Goal: Information Seeking & Learning: Learn about a topic

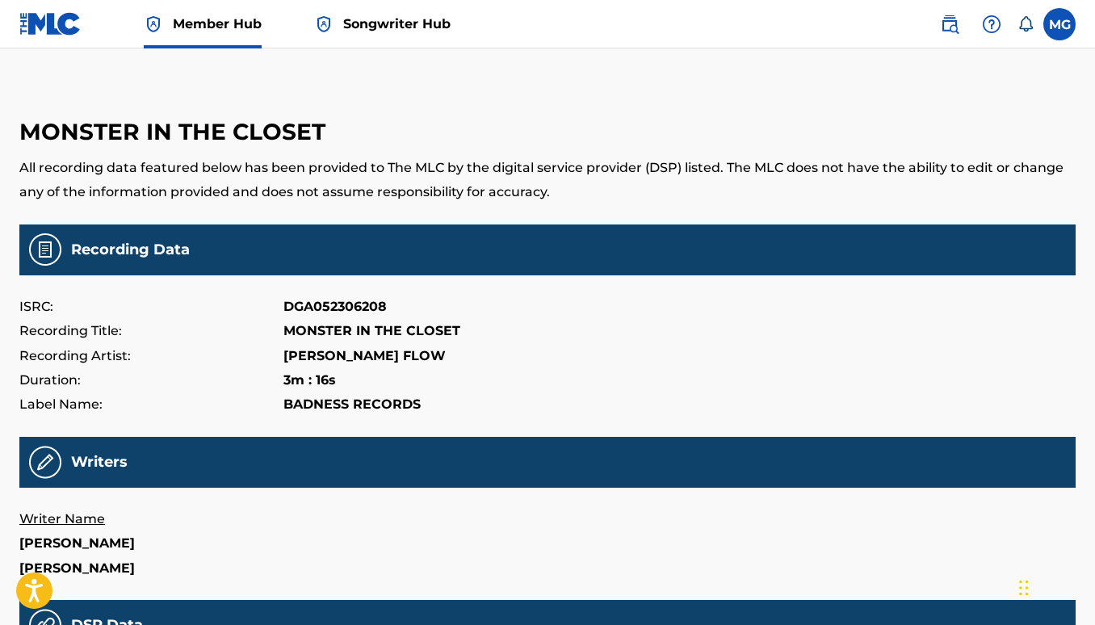
click at [384, 20] on span "Songwriter Hub" at bounding box center [396, 24] width 107 height 19
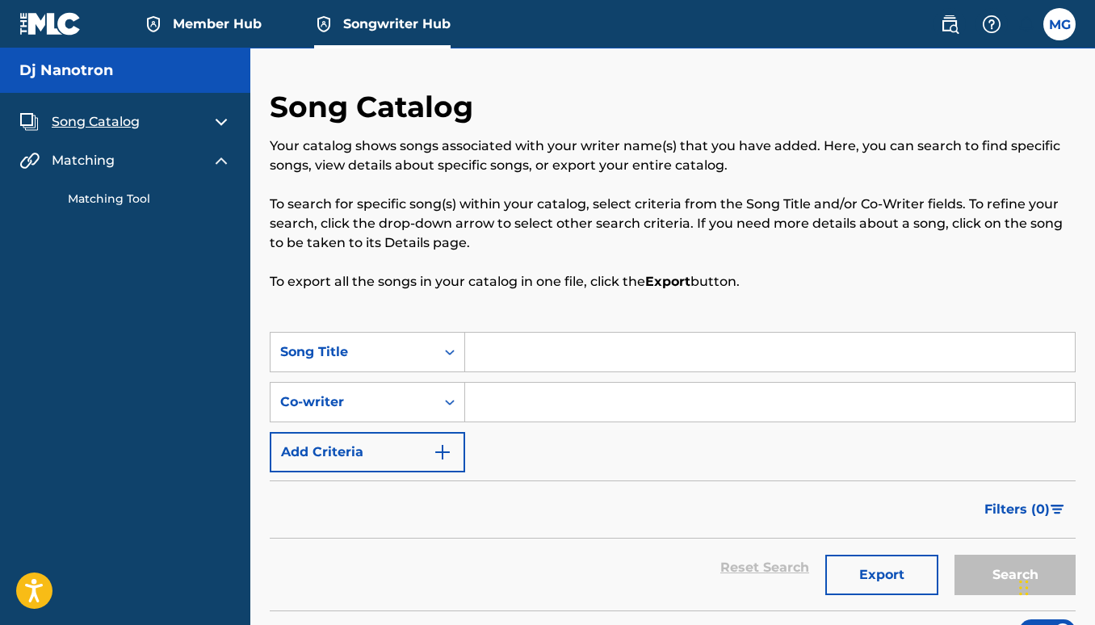
click at [200, 22] on span "Member Hub" at bounding box center [217, 24] width 89 height 19
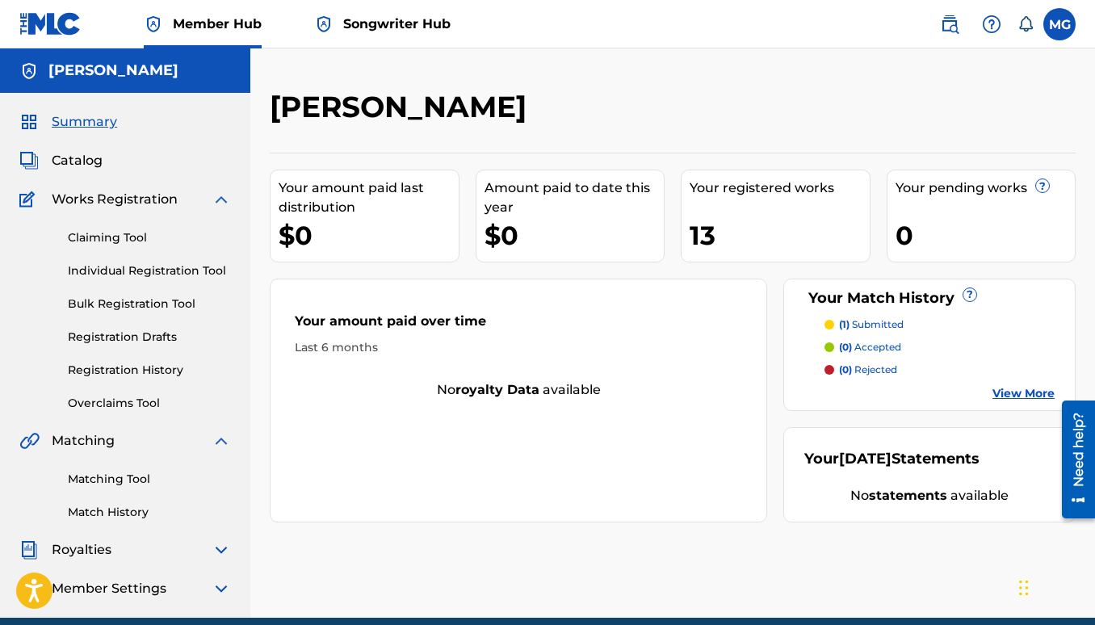
click at [867, 345] on p "(0) accepted" at bounding box center [870, 347] width 62 height 15
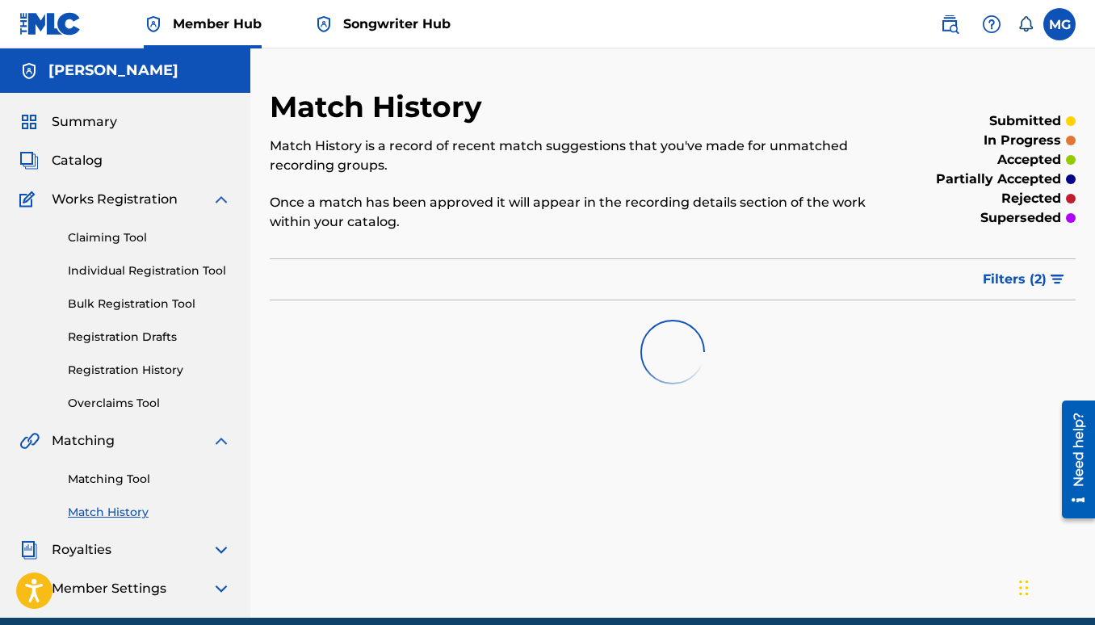
scroll to position [70, 0]
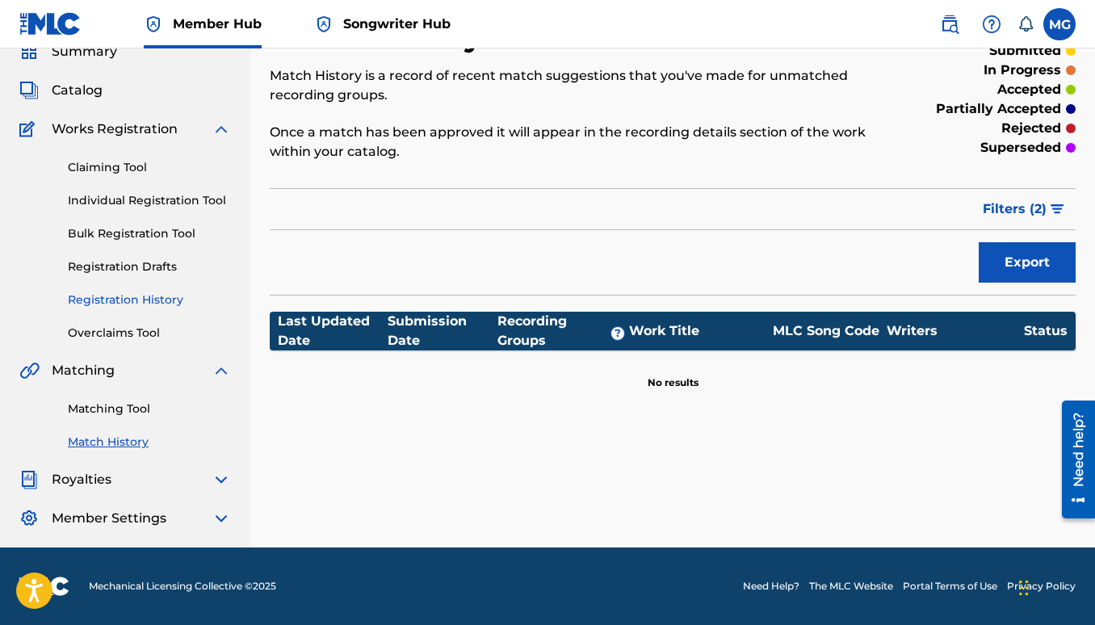
click at [134, 300] on link "Registration History" at bounding box center [149, 300] width 163 height 17
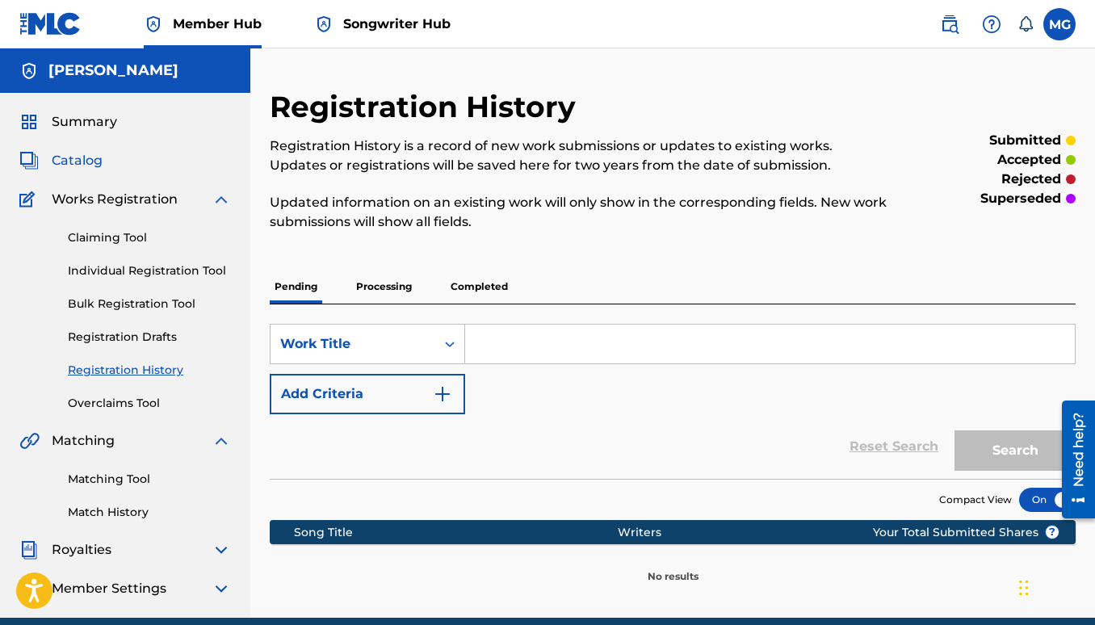
click at [89, 161] on span "Catalog" at bounding box center [77, 160] width 51 height 19
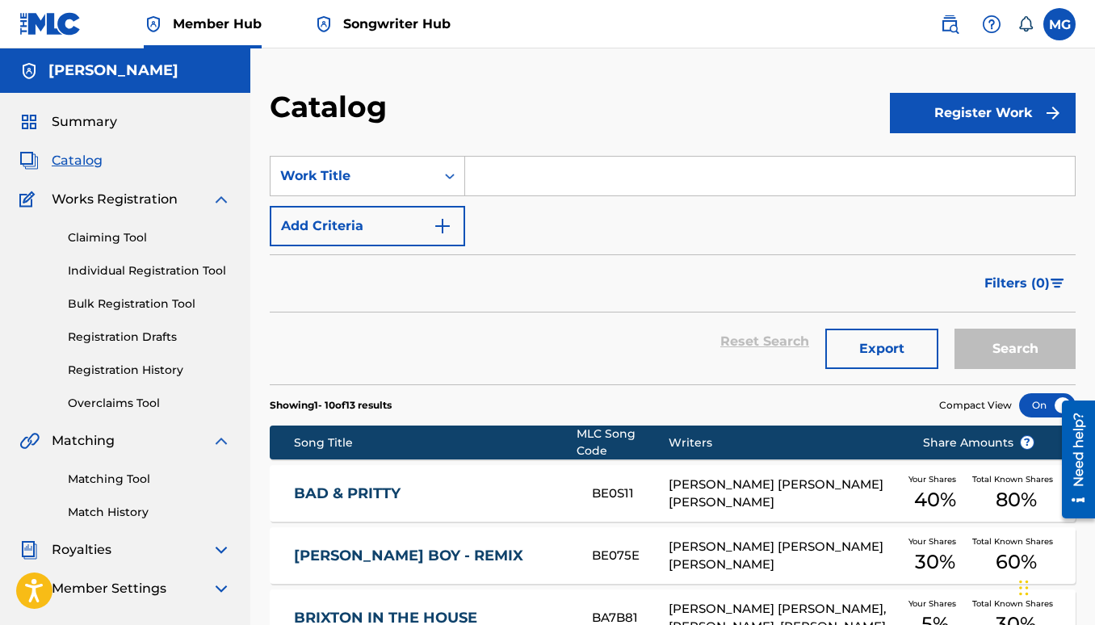
click at [380, 24] on span "Songwriter Hub" at bounding box center [396, 24] width 107 height 19
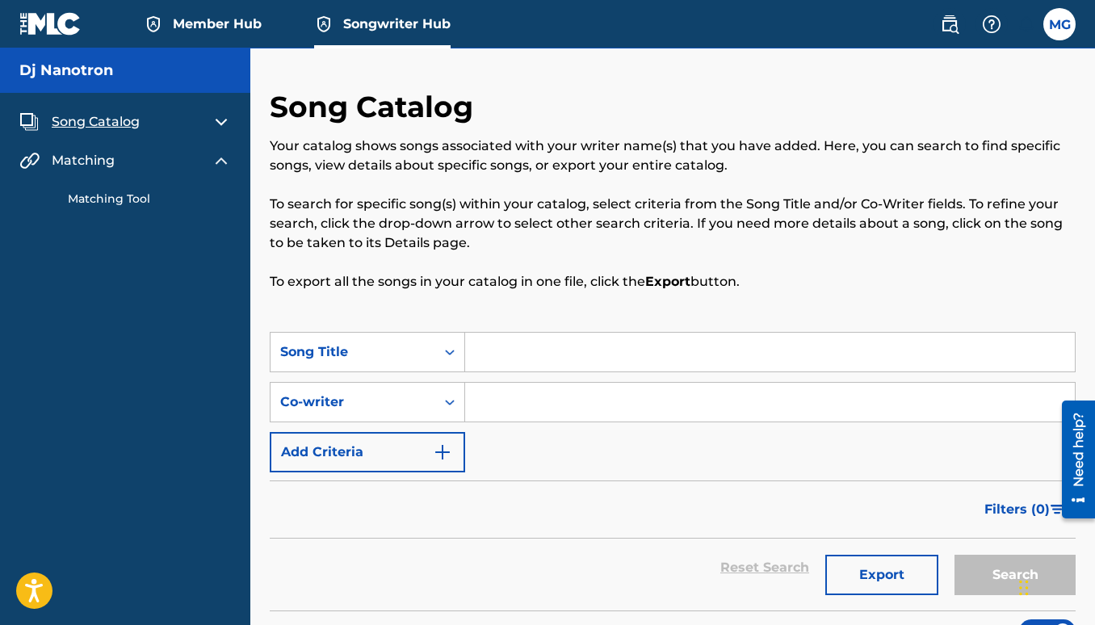
click at [198, 29] on span "Member Hub" at bounding box center [217, 24] width 89 height 19
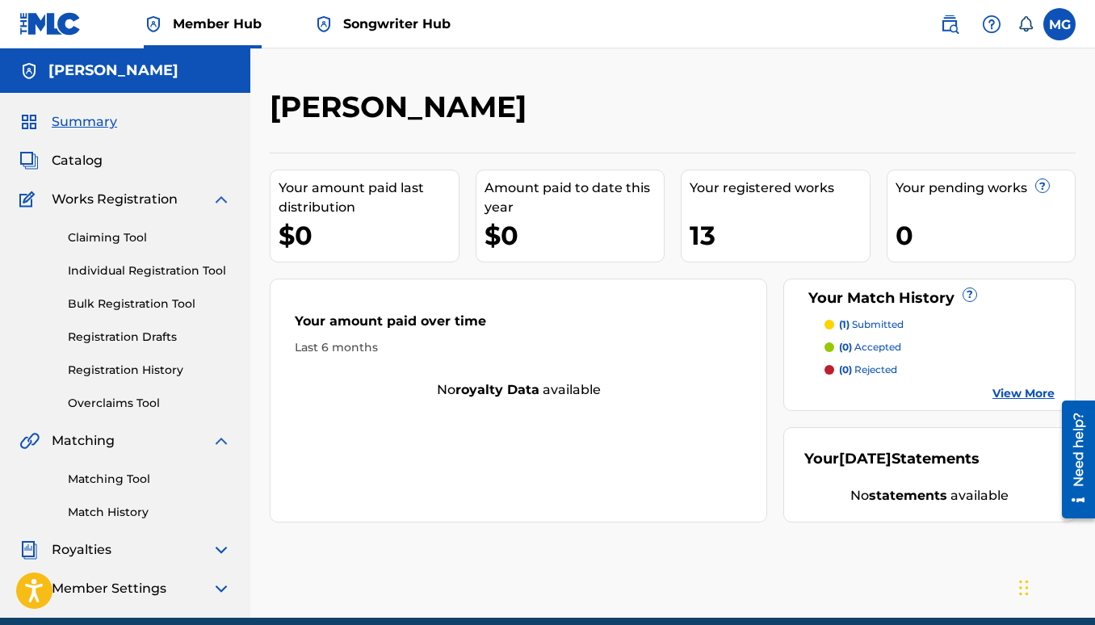
click at [1015, 396] on link "View More" at bounding box center [1024, 393] width 62 height 17
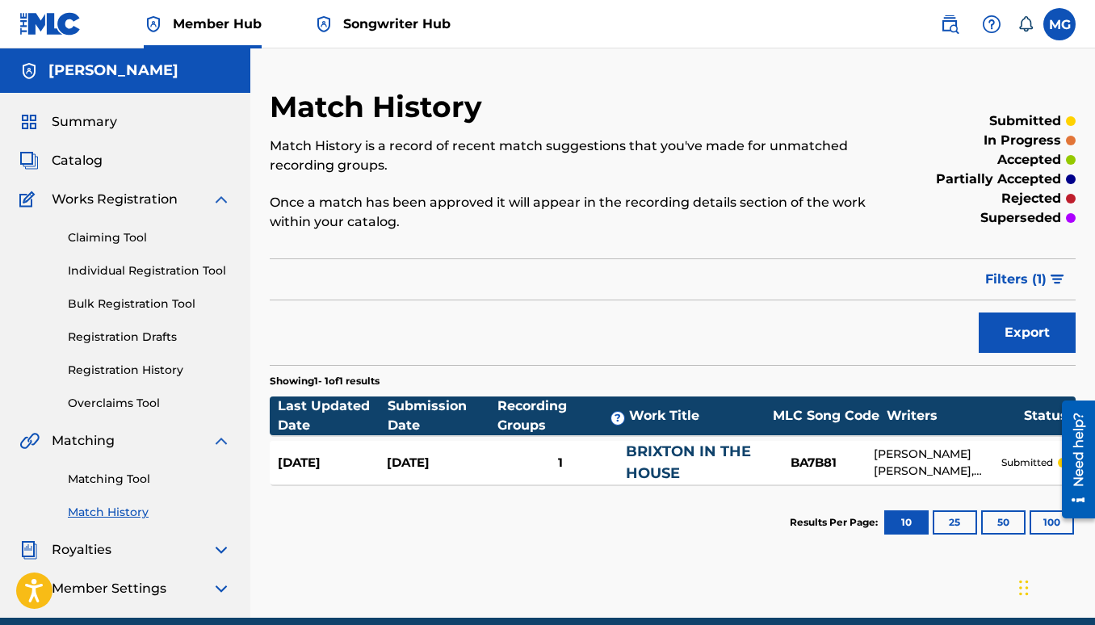
click at [219, 200] on img at bounding box center [221, 199] width 19 height 19
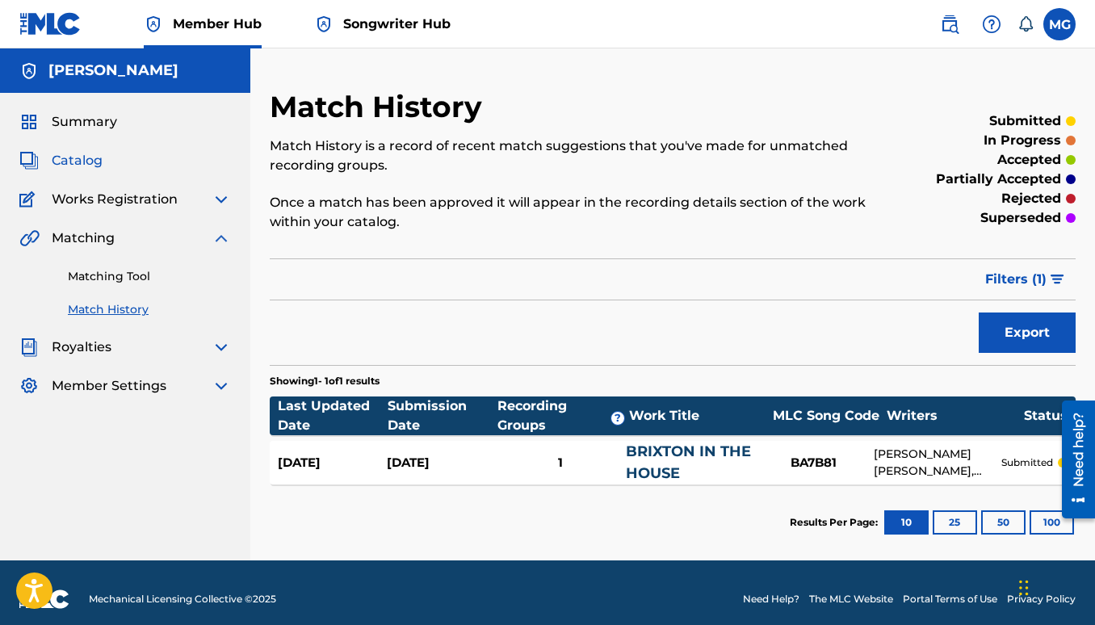
click at [77, 160] on span "Catalog" at bounding box center [77, 160] width 51 height 19
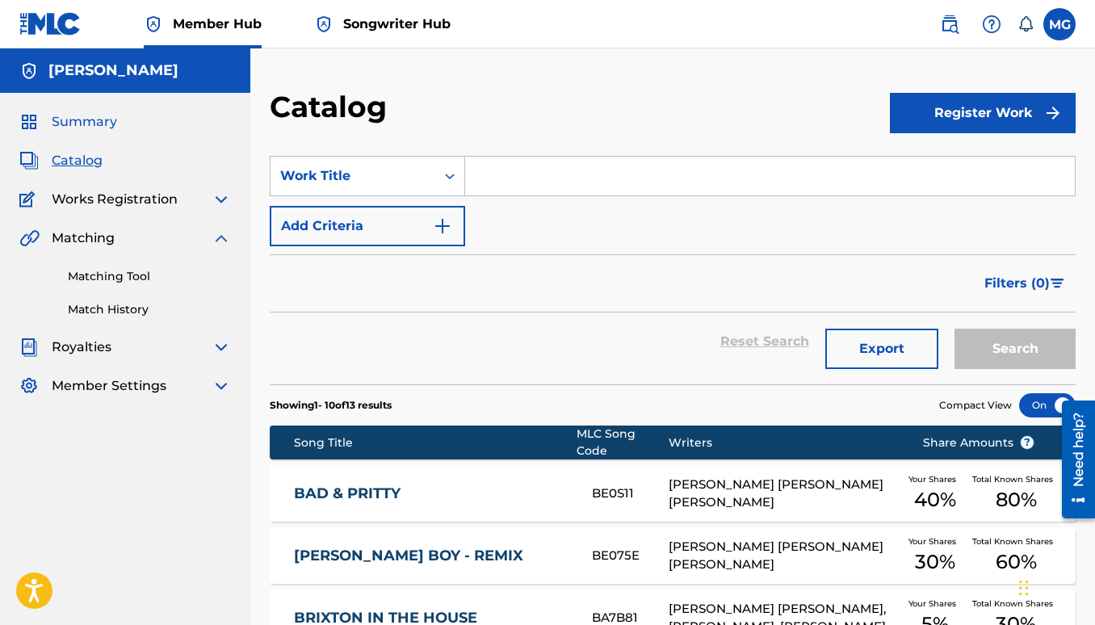
click at [98, 124] on span "Summary" at bounding box center [84, 121] width 65 height 19
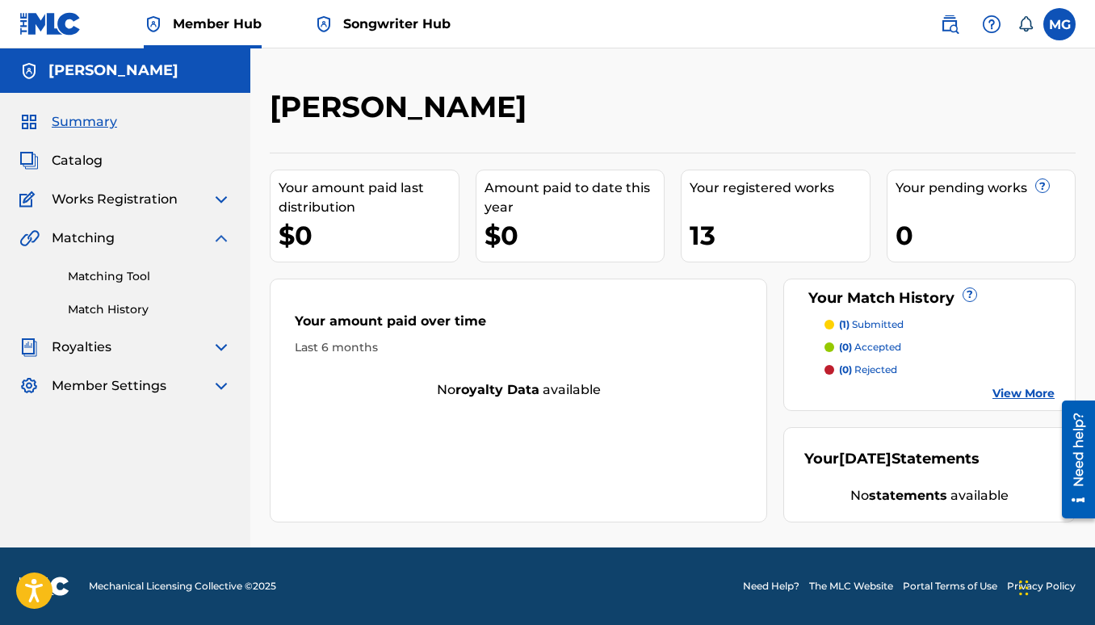
click at [380, 27] on span "Songwriter Hub" at bounding box center [396, 24] width 107 height 19
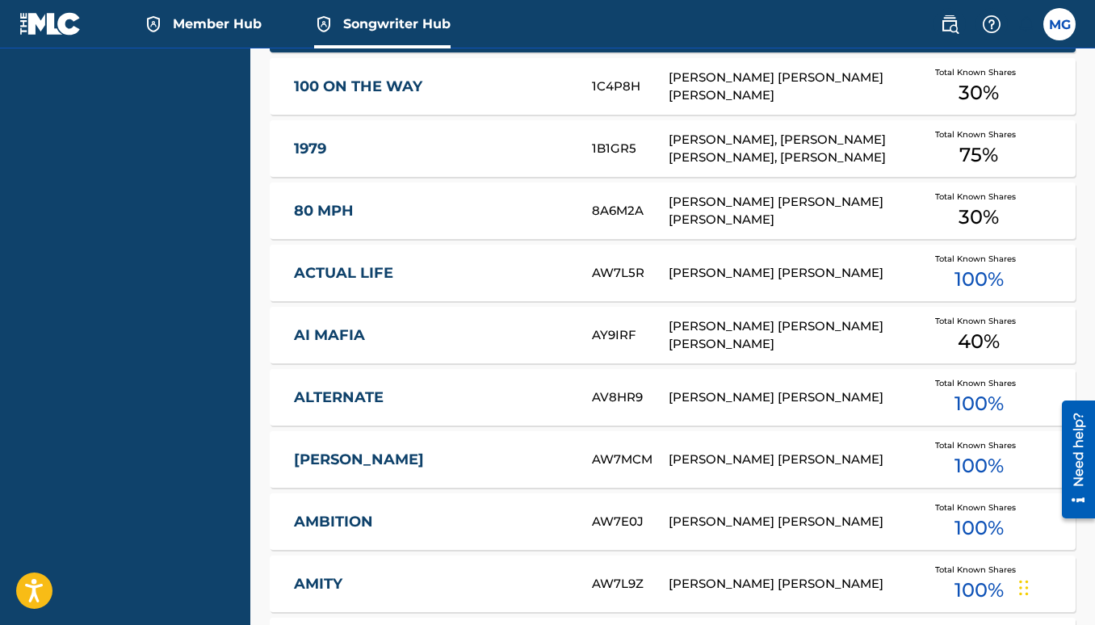
scroll to position [834, 0]
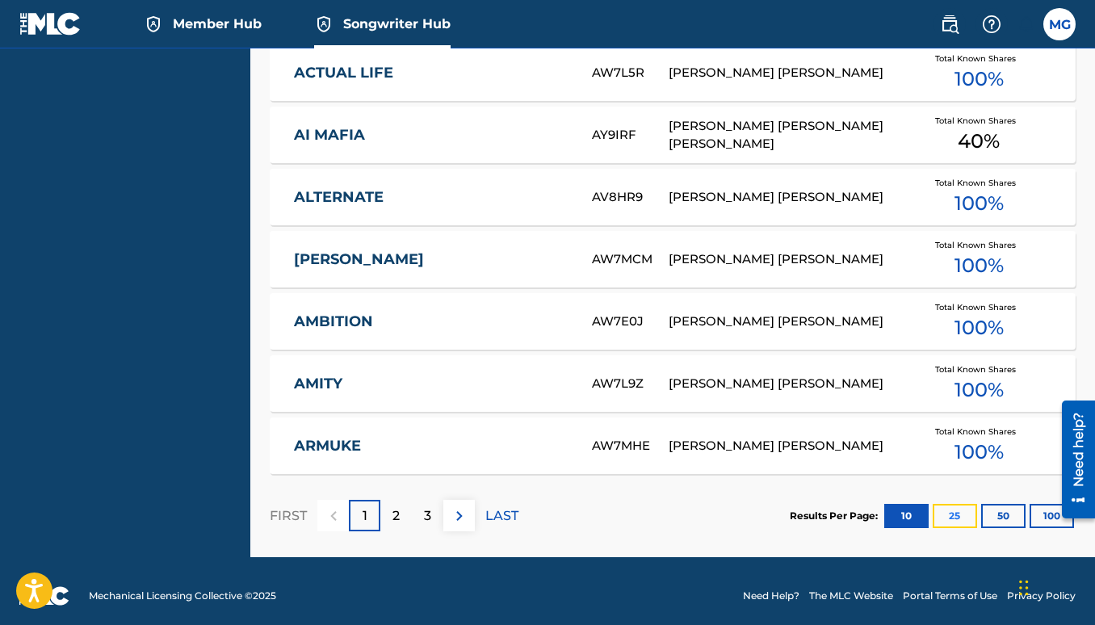
click at [960, 507] on button "25" at bounding box center [955, 516] width 44 height 24
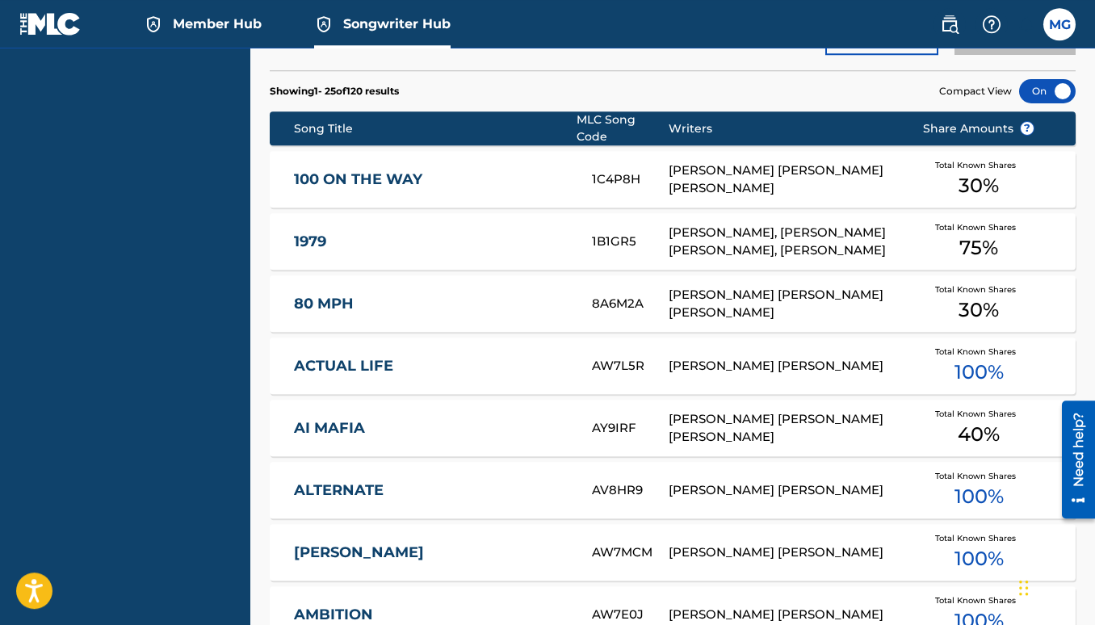
scroll to position [593, 0]
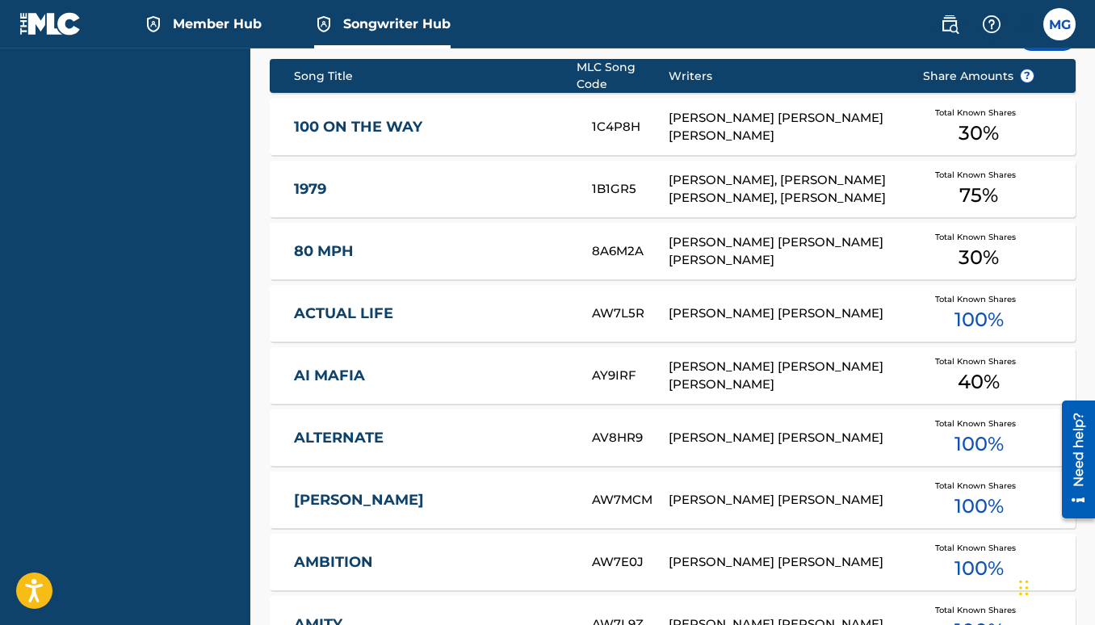
click at [726, 429] on div "[PERSON_NAME] [PERSON_NAME]" at bounding box center [783, 438] width 229 height 19
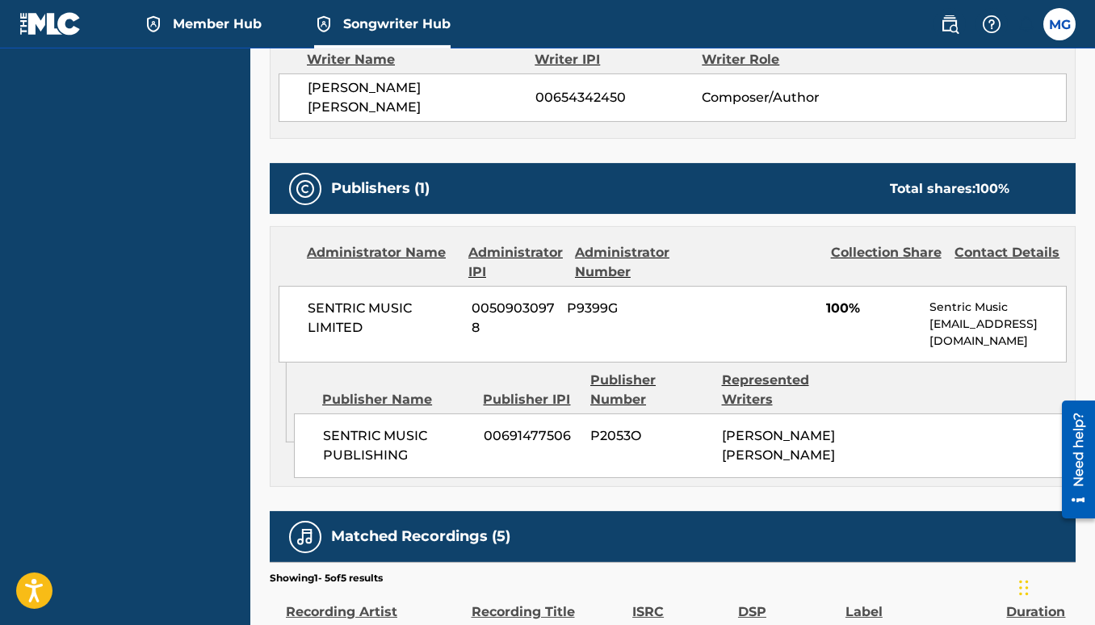
scroll to position [616, 0]
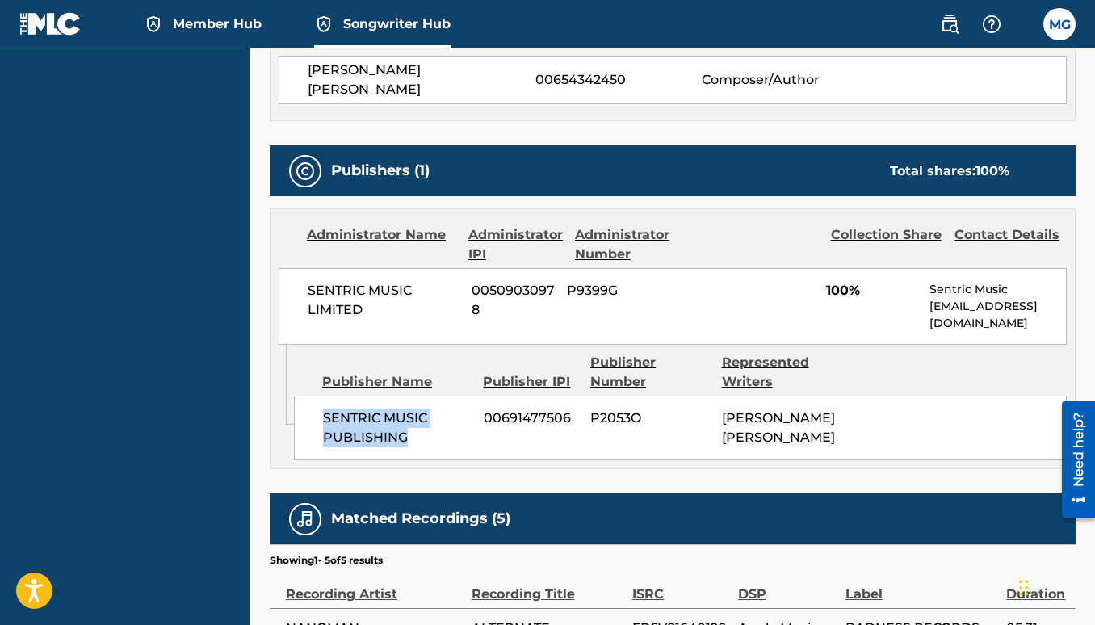
drag, startPoint x: 326, startPoint y: 407, endPoint x: 406, endPoint y: 431, distance: 83.3
click at [406, 431] on span "SENTRIC MUSIC PUBLISHING" at bounding box center [397, 428] width 149 height 39
